Goal: Communication & Community: Answer question/provide support

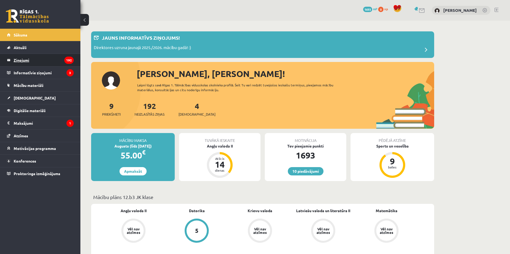
click at [24, 59] on legend "Ziņojumi 192" at bounding box center [44, 60] width 60 height 12
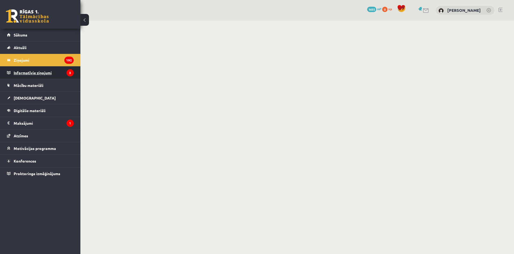
click at [29, 71] on legend "Informatīvie ziņojumi 3" at bounding box center [44, 72] width 60 height 12
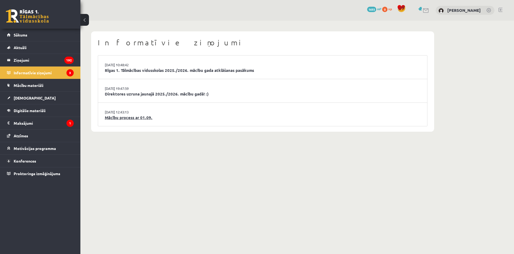
click at [136, 117] on link "Mācību process ar 01.09." at bounding box center [263, 117] width 316 height 6
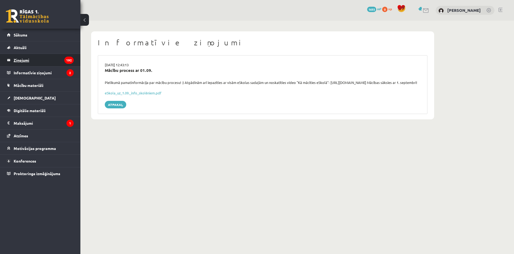
click at [22, 60] on legend "Ziņojumi 192" at bounding box center [44, 60] width 60 height 12
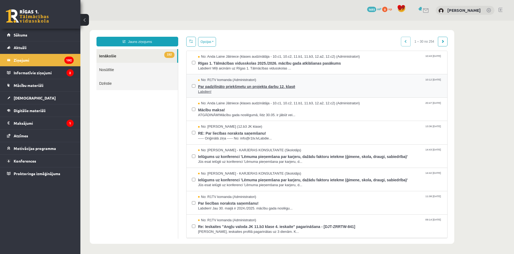
click at [230, 86] on span "Par padziļināto priekšmetu un projekta darbu 12. klasē" at bounding box center [320, 86] width 244 height 7
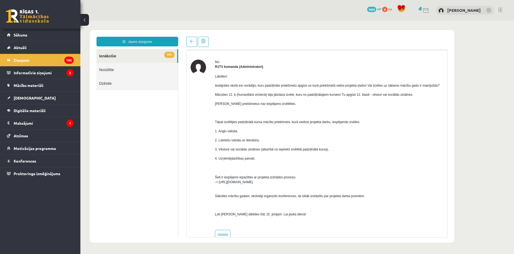
scroll to position [26, 0]
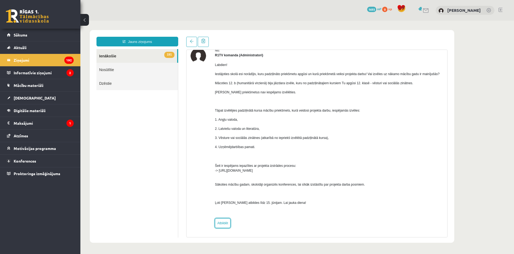
click at [220, 224] on link "Atbildēt" at bounding box center [223, 223] width 16 height 10
type input "**********"
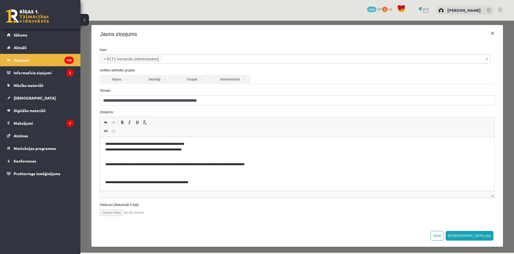
scroll to position [5, 0]
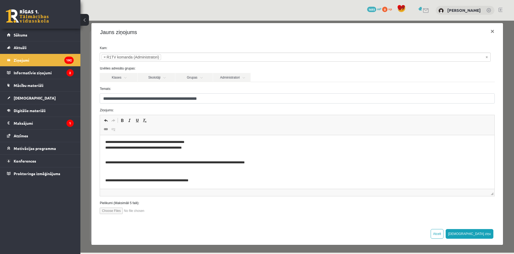
click at [148, 190] on span "◢ Elements path" at bounding box center [297, 192] width 394 height 7
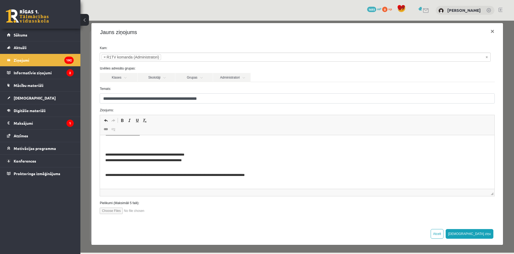
scroll to position [121, 0]
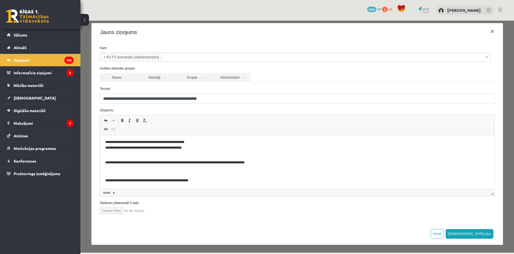
click at [204, 181] on p "**********" at bounding box center [296, 181] width 383 height 6
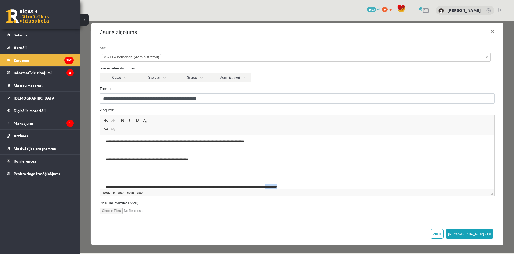
scroll to position [148, 0]
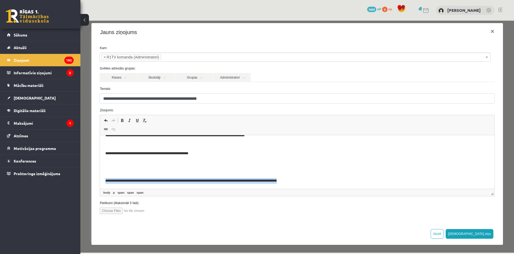
drag, startPoint x: 300, startPoint y: 186, endPoint x: 100, endPoint y: 175, distance: 200.7
click at [100, 175] on html "**********" at bounding box center [297, 87] width 394 height 201
copy span "**********"
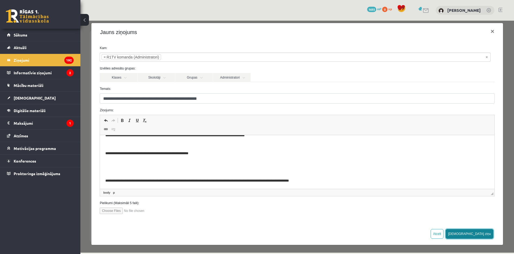
click at [480, 234] on button "[DEMOGRAPHIC_DATA] ziņu" at bounding box center [470, 234] width 48 height 10
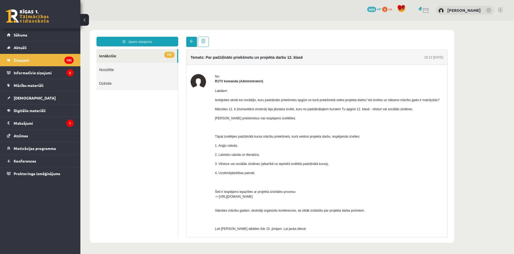
scroll to position [0, 0]
click at [189, 42] on link at bounding box center [191, 42] width 11 height 10
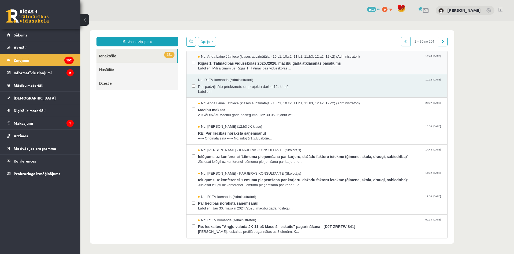
click at [263, 63] on span "Rīgas 1. Tālmācības vidusskolas 2025./2026. mācību gada atklāšanas pasākums" at bounding box center [320, 62] width 244 height 7
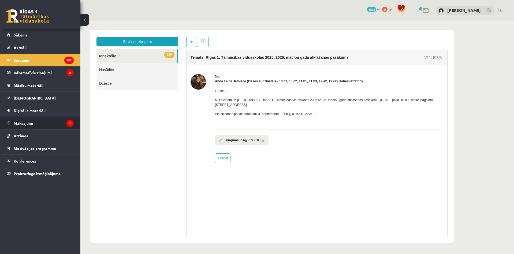
click at [30, 122] on legend "Maksājumi 1" at bounding box center [44, 123] width 60 height 12
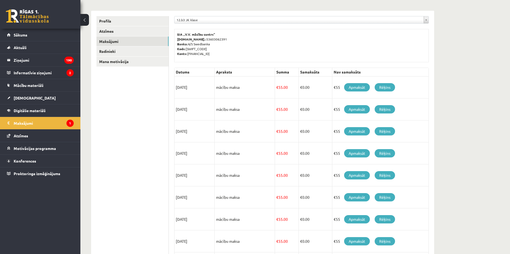
scroll to position [32, 0]
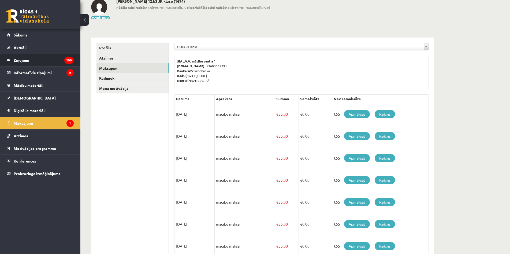
click at [14, 60] on legend "Ziņojumi 190" at bounding box center [44, 60] width 60 height 12
